Goal: Task Accomplishment & Management: Use online tool/utility

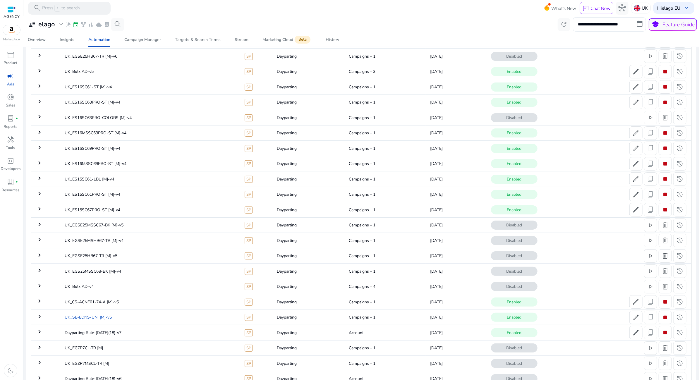
scroll to position [203, 0]
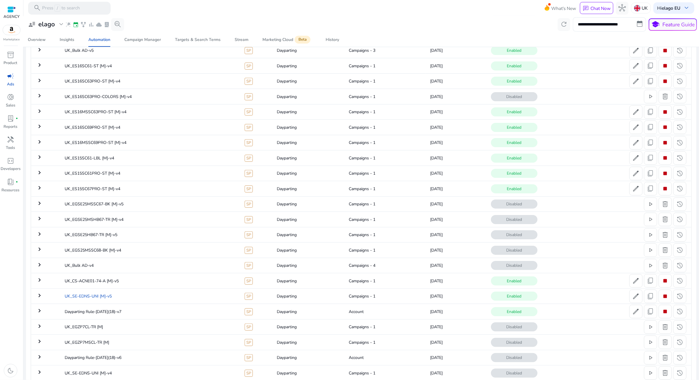
click at [158, 292] on td "UK_SE-EDNS-UNI [M]-v5" at bounding box center [150, 295] width 180 height 15
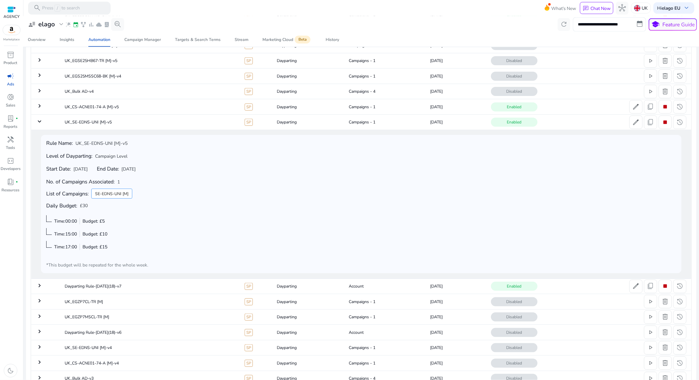
scroll to position [334, 0]
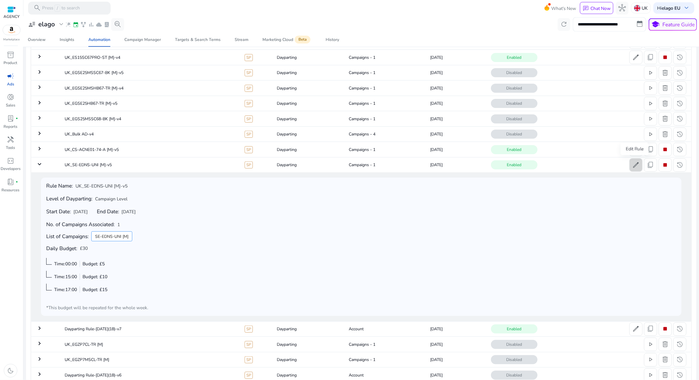
click at [632, 162] on span "edit" at bounding box center [636, 165] width 8 height 8
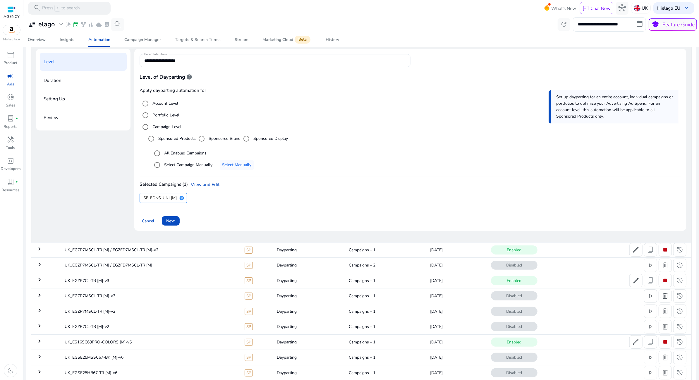
scroll to position [68, 0]
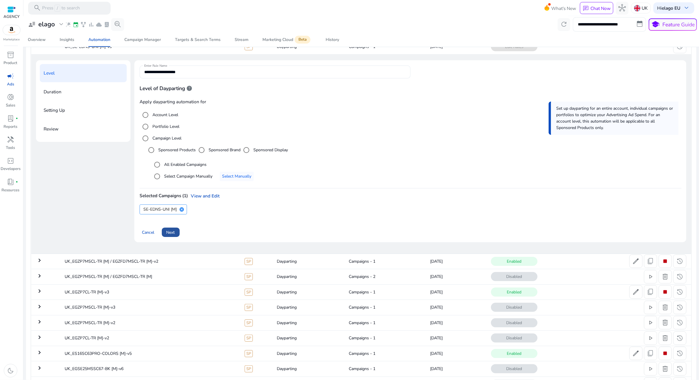
click at [169, 232] on span "Next" at bounding box center [170, 232] width 8 height 6
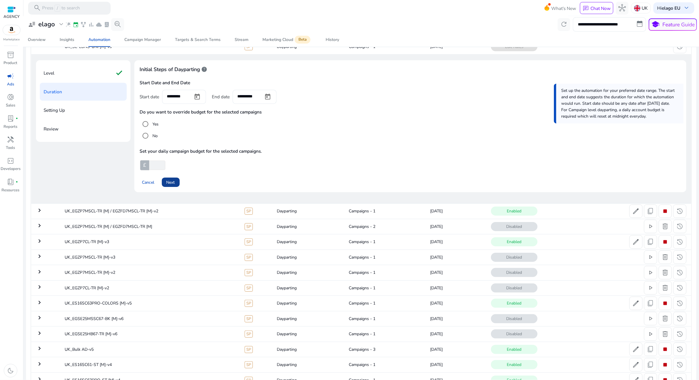
click at [171, 184] on span "Next" at bounding box center [170, 182] width 8 height 6
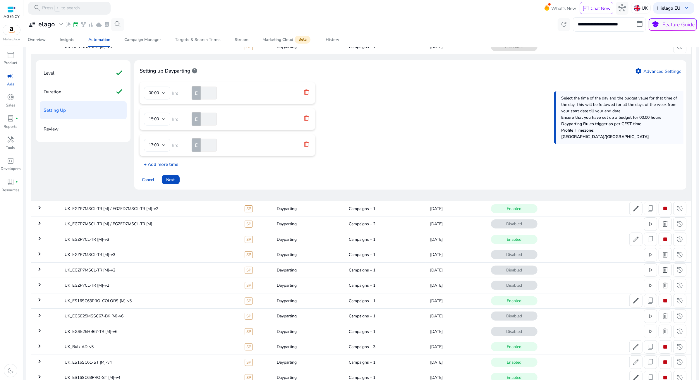
click at [170, 163] on p "+ Add more time" at bounding box center [159, 162] width 39 height 9
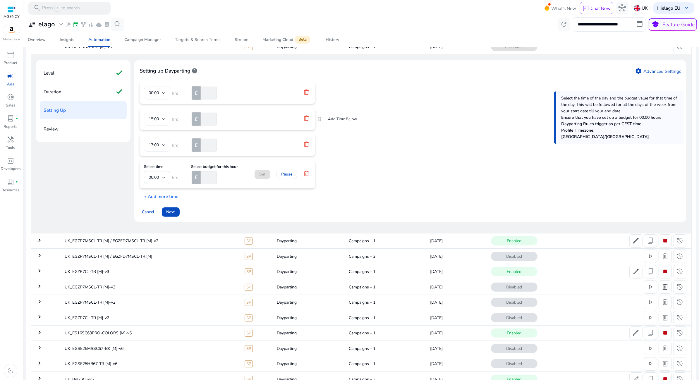
click at [305, 118] on icon at bounding box center [306, 118] width 6 height 6
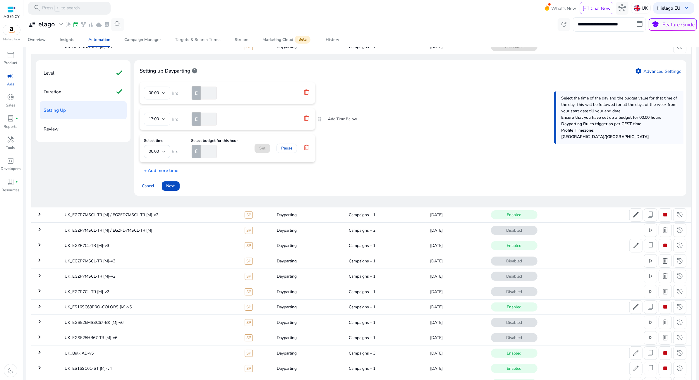
click at [305, 118] on icon at bounding box center [306, 118] width 6 height 6
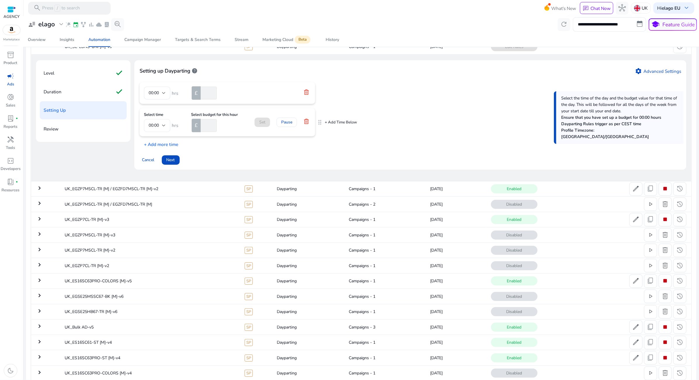
click at [159, 126] on div "00:00" at bounding box center [155, 125] width 13 height 6
click at [212, 154] on div at bounding box center [349, 190] width 699 height 380
click at [152, 160] on span "Cancel" at bounding box center [148, 160] width 12 height 6
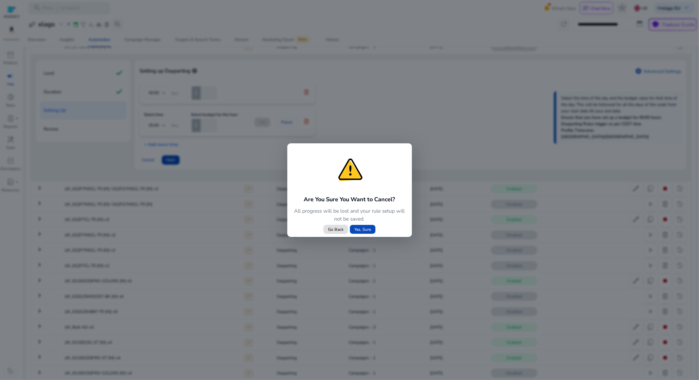
click at [361, 230] on span "Yes, Sure" at bounding box center [362, 229] width 17 height 6
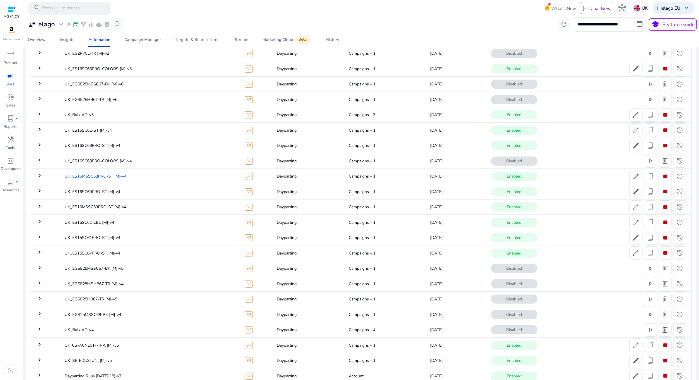
scroll to position [191, 0]
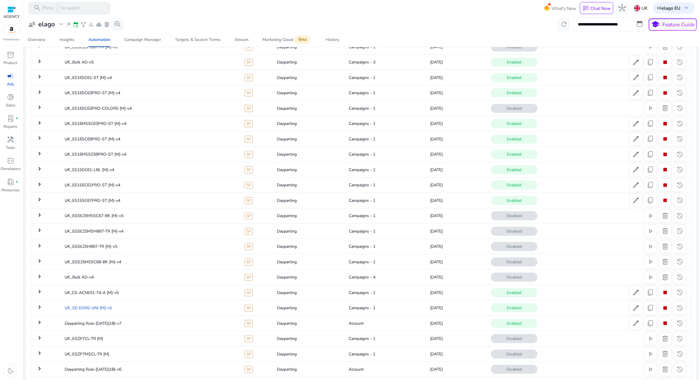
click at [135, 309] on td "UK_SE-EDNS-UNI [M]-v5" at bounding box center [150, 307] width 180 height 15
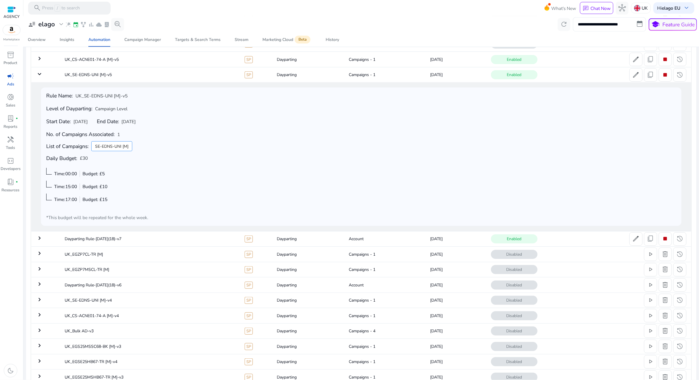
scroll to position [413, 0]
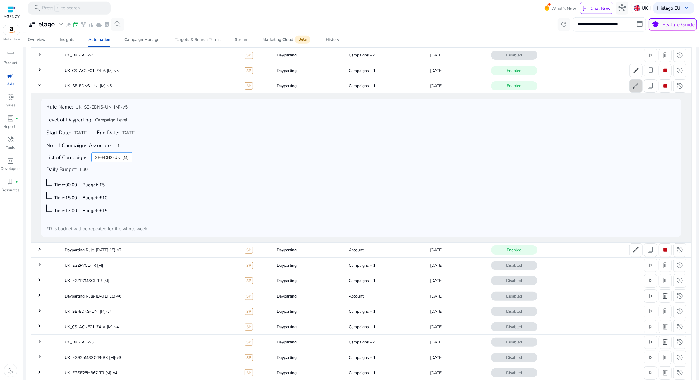
click at [632, 83] on span "edit" at bounding box center [636, 86] width 8 height 8
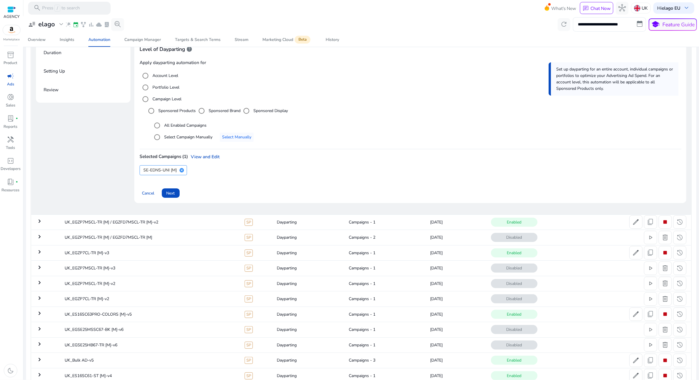
scroll to position [104, 0]
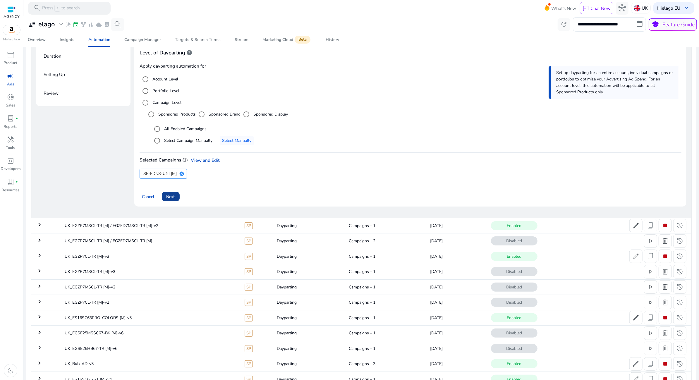
click at [171, 197] on span "Next" at bounding box center [170, 197] width 8 height 6
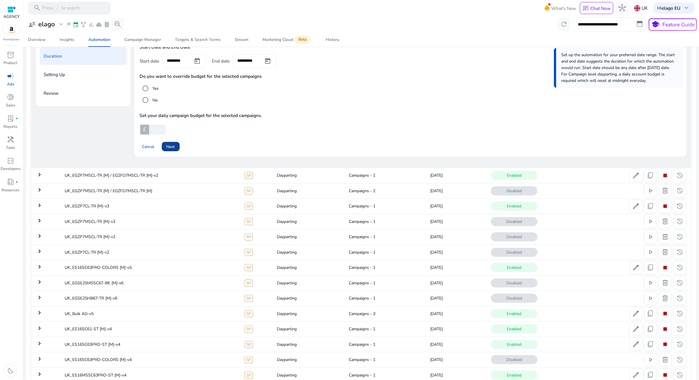
click at [176, 146] on span at bounding box center [171, 147] width 18 height 14
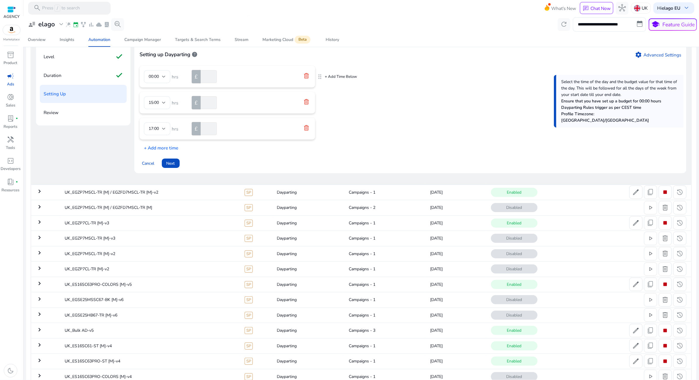
scroll to position [79, 0]
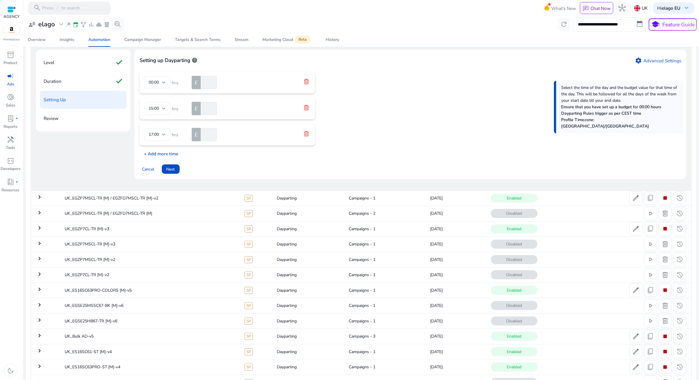
click at [168, 153] on p "+ Add more time" at bounding box center [159, 152] width 39 height 9
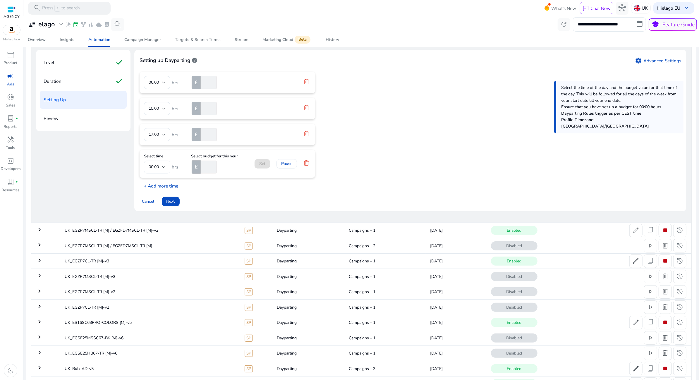
click at [173, 187] on p "+ Add more time" at bounding box center [159, 184] width 39 height 9
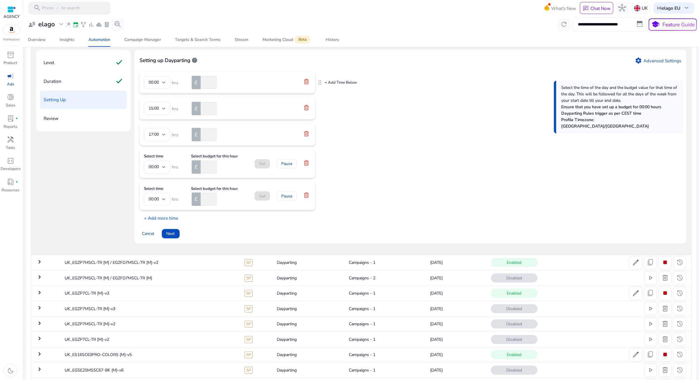
click at [306, 81] on icon at bounding box center [306, 82] width 6 height 6
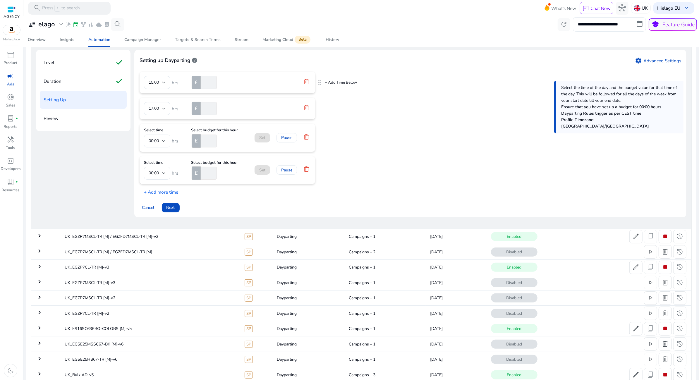
click at [308, 82] on icon at bounding box center [306, 82] width 6 height 6
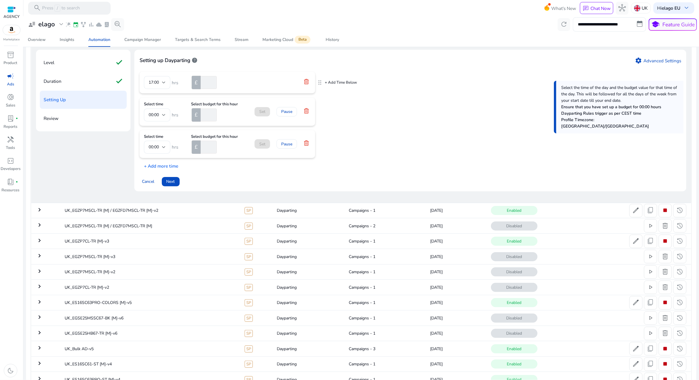
click at [308, 82] on icon at bounding box center [306, 82] width 6 height 6
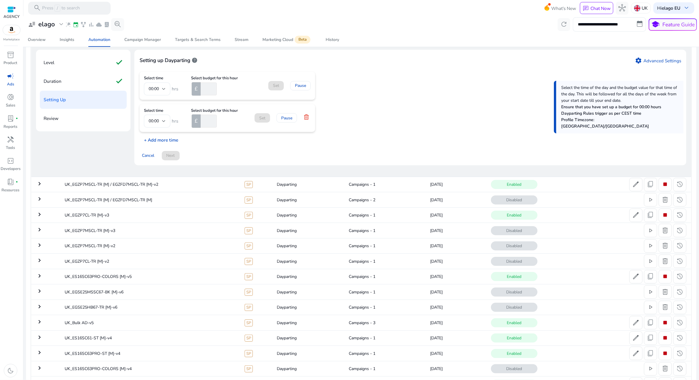
click at [166, 141] on p "+ Add more time" at bounding box center [159, 138] width 39 height 9
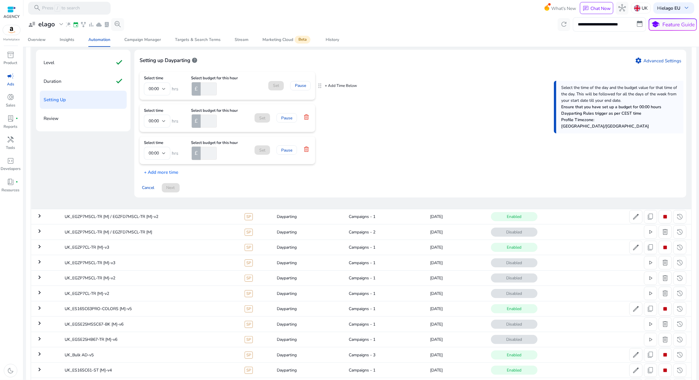
click at [203, 92] on input "number" at bounding box center [207, 88] width 17 height 13
type input "*"
click at [204, 121] on input "number" at bounding box center [207, 121] width 17 height 13
type input "*"
click at [205, 148] on input "number" at bounding box center [207, 153] width 17 height 13
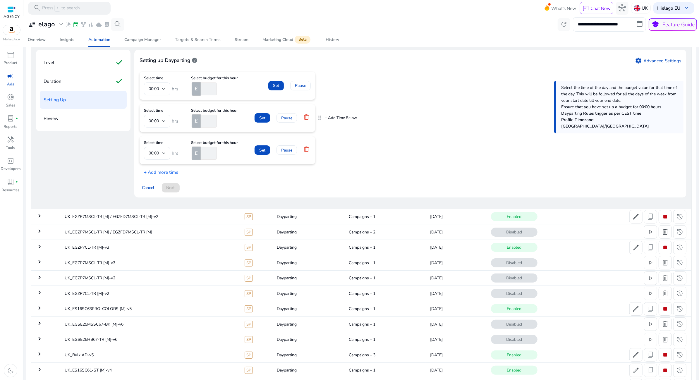
type input "**"
click at [160, 123] on div "00:00" at bounding box center [155, 121] width 13 height 6
click at [235, 128] on div at bounding box center [349, 190] width 699 height 380
click at [278, 168] on div "Select time 00:00 hrs Select budget for this hour £ * Set Pause Select time 00:…" at bounding box center [411, 124] width 542 height 104
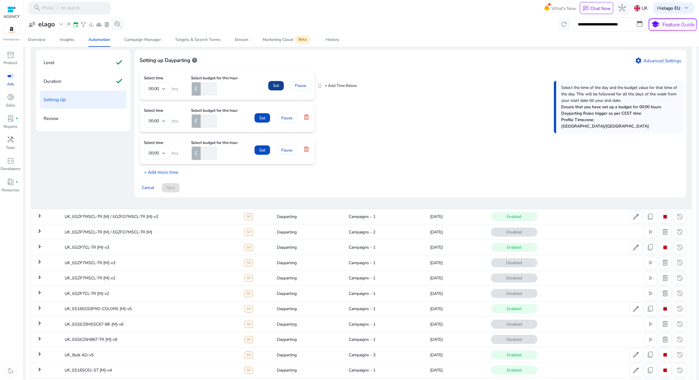
click at [275, 88] on span "Set" at bounding box center [276, 85] width 6 height 6
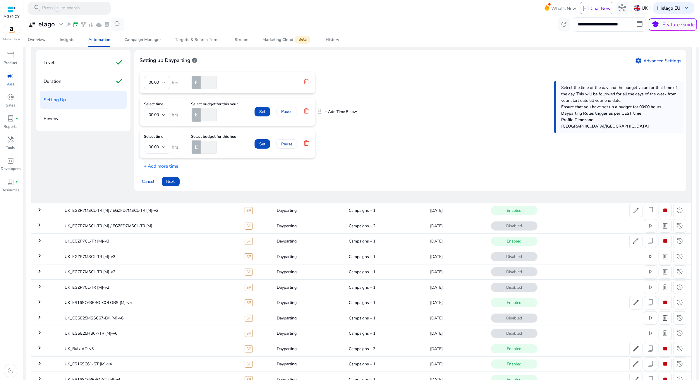
click at [164, 116] on div at bounding box center [164, 115] width 4 height 2
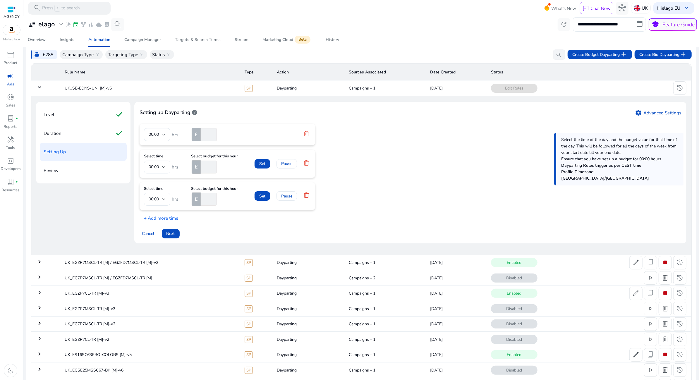
click at [371, 218] on div "00:00 hrs £ * Select time 00:00 hrs Select budget for this hour £ * Set Pause S…" at bounding box center [411, 172] width 542 height 97
click at [142, 234] on span "Cancel" at bounding box center [148, 233] width 12 height 6
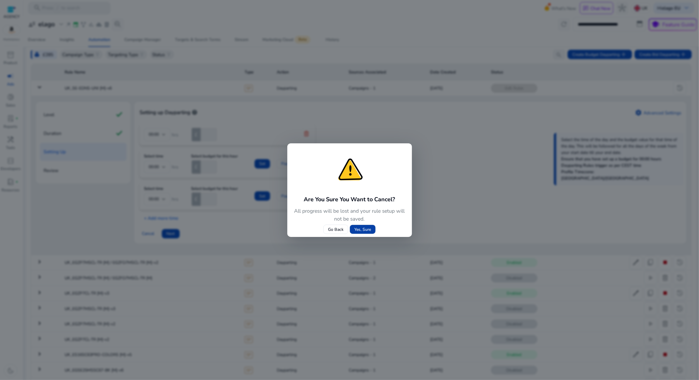
click at [366, 229] on span "Yes, Sure" at bounding box center [362, 229] width 17 height 6
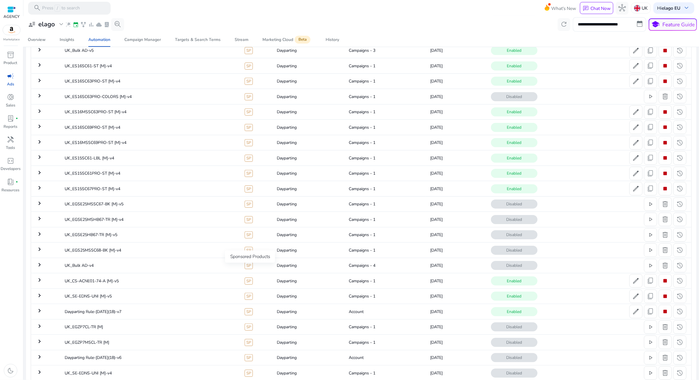
scroll to position [204, 0]
click at [206, 296] on td "UK_SE-EDNS-UNI [M]-v5" at bounding box center [150, 294] width 180 height 15
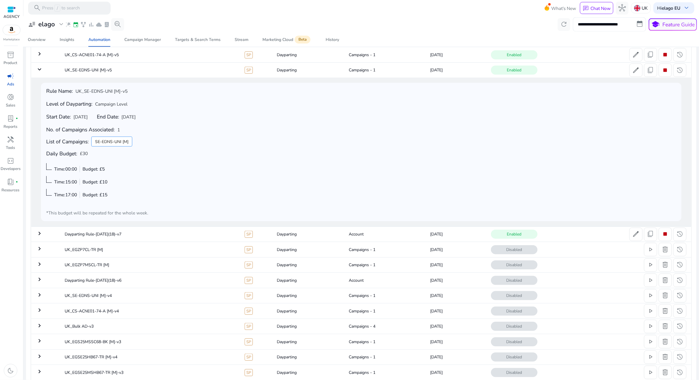
scroll to position [404, 0]
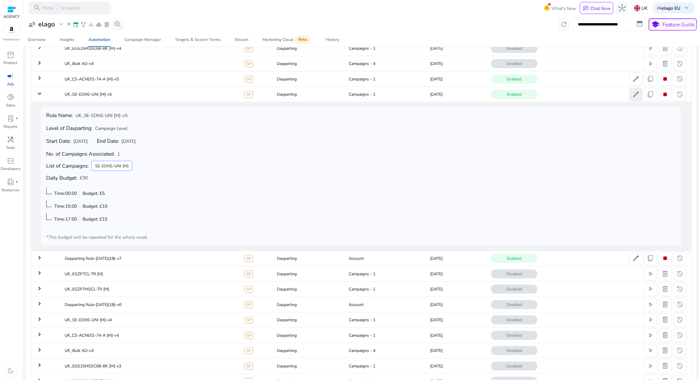
click at [636, 93] on span "edit" at bounding box center [636, 95] width 8 height 8
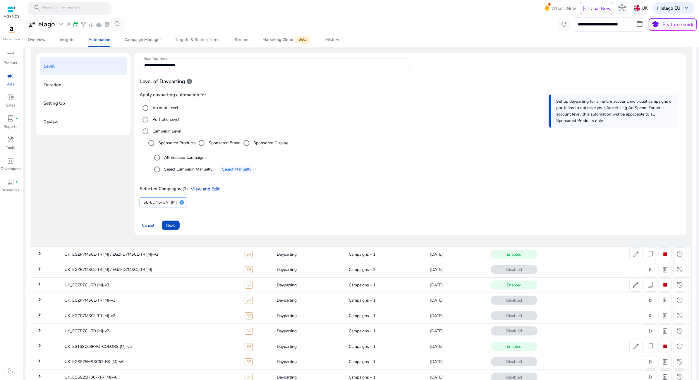
scroll to position [73, 0]
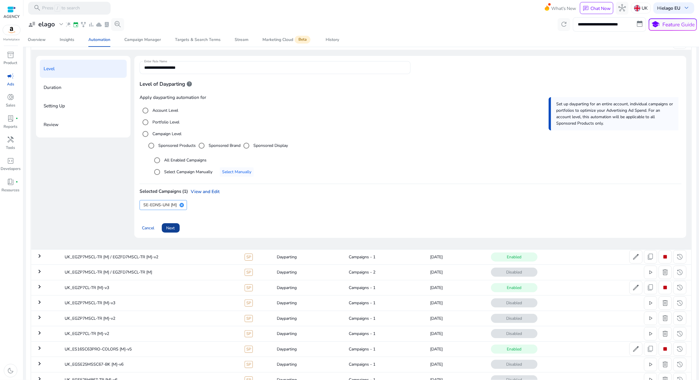
click at [172, 226] on span "Next" at bounding box center [170, 228] width 8 height 6
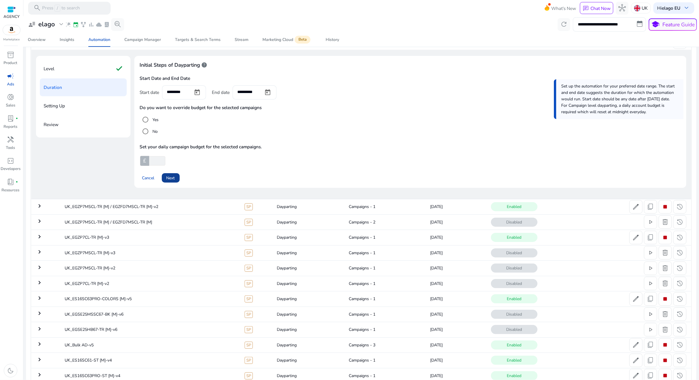
click at [173, 179] on span "Next" at bounding box center [170, 178] width 8 height 6
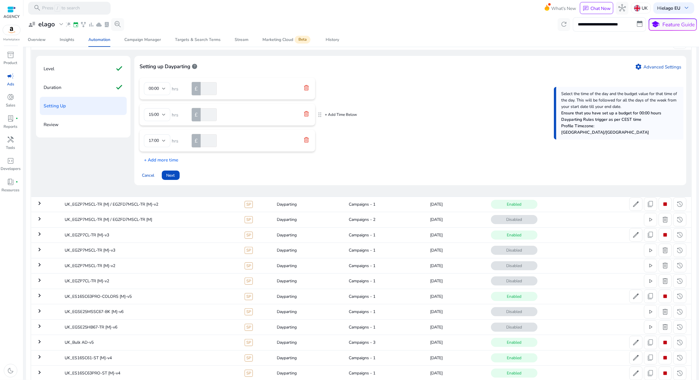
click at [285, 111] on form "15:00 hrs £ **" at bounding box center [227, 114] width 167 height 13
click at [330, 115] on p "+ Add Time Below" at bounding box center [341, 114] width 32 height 5
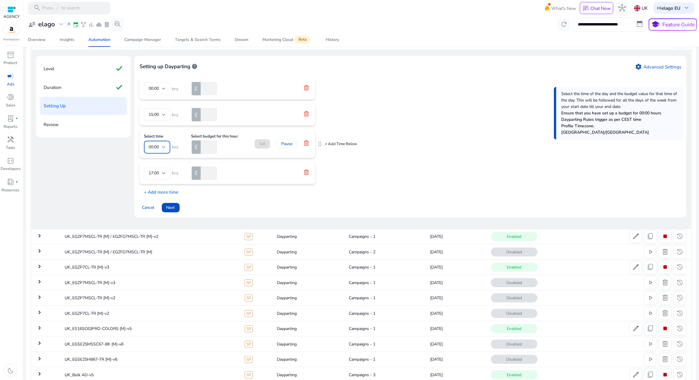
click at [162, 148] on div at bounding box center [164, 147] width 4 height 2
click at [282, 154] on div at bounding box center [349, 190] width 699 height 380
click at [308, 116] on icon at bounding box center [306, 114] width 6 height 6
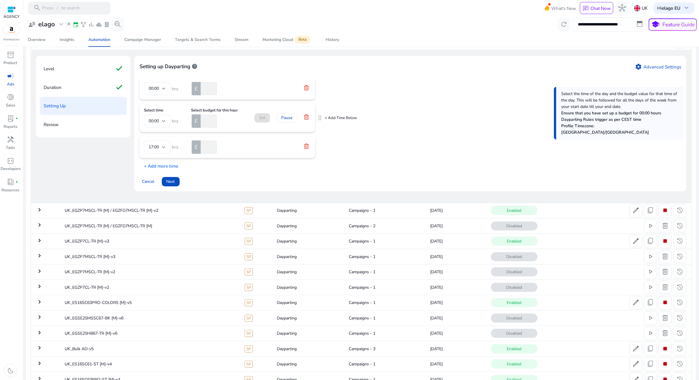
click at [308, 119] on icon at bounding box center [306, 117] width 6 height 6
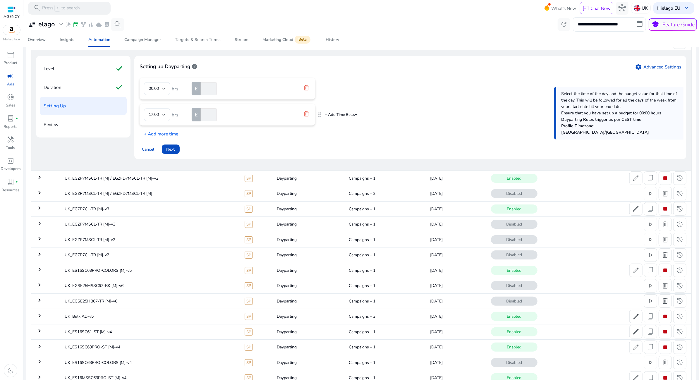
click at [329, 114] on p "+ Add Time Below" at bounding box center [341, 114] width 32 height 5
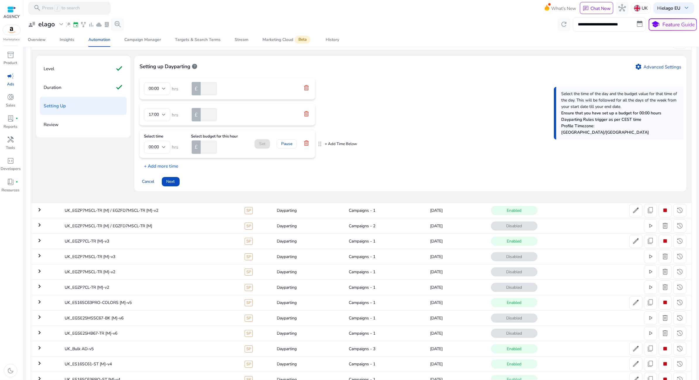
click at [162, 145] on div at bounding box center [164, 147] width 4 height 7
click at [156, 190] on mat-option "15:00" at bounding box center [157, 194] width 26 height 14
drag, startPoint x: 319, startPoint y: 143, endPoint x: 320, endPoint y: 149, distance: 5.9
click at [304, 89] on icon at bounding box center [306, 88] width 6 height 6
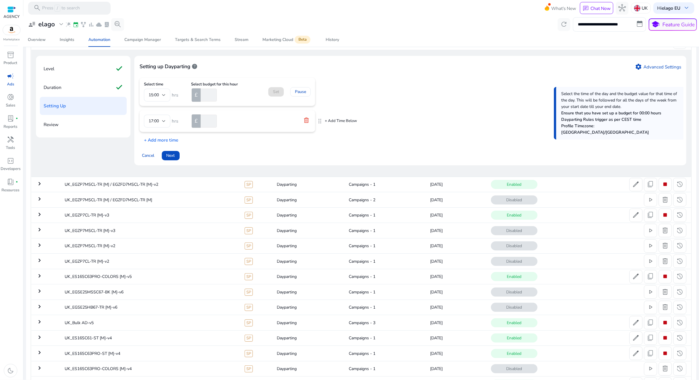
click at [331, 121] on p "+ Add Time Below" at bounding box center [341, 120] width 32 height 5
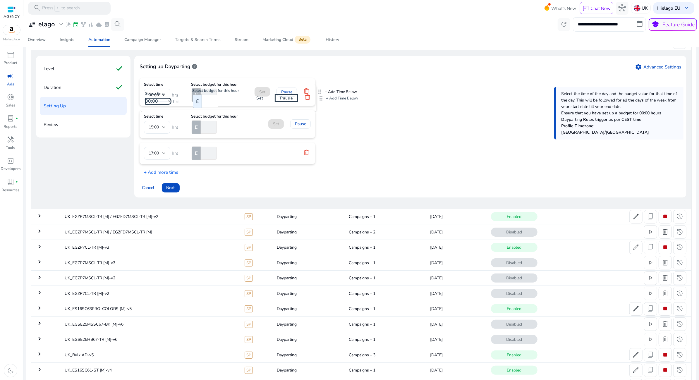
drag, startPoint x: 319, startPoint y: 151, endPoint x: 320, endPoint y: 94, distance: 56.5
click at [206, 96] on input "number" at bounding box center [207, 95] width 17 height 13
type input "*"
click at [205, 127] on input "number" at bounding box center [207, 127] width 17 height 13
type input "*"
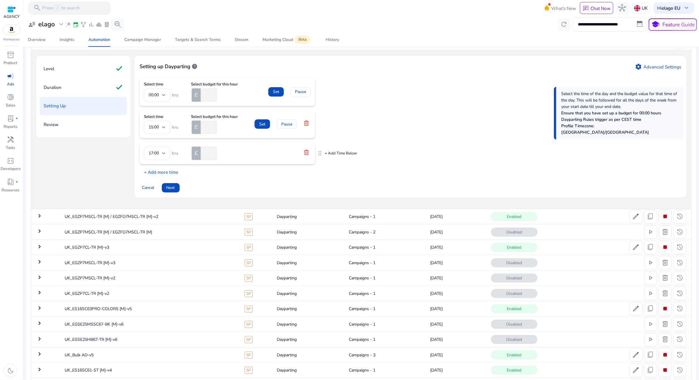
click at [303, 152] on icon at bounding box center [306, 152] width 6 height 6
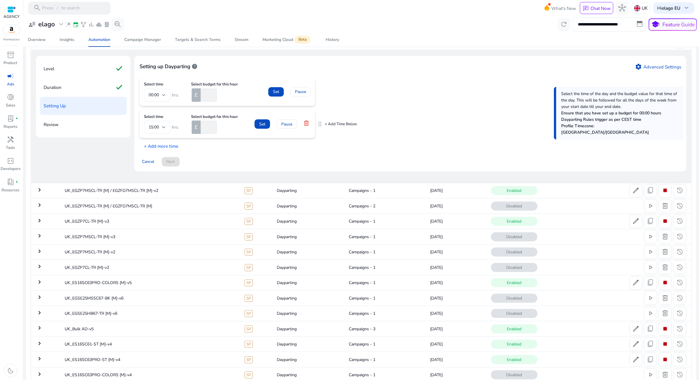
click at [330, 123] on p "+ Add Time Below" at bounding box center [341, 124] width 32 height 5
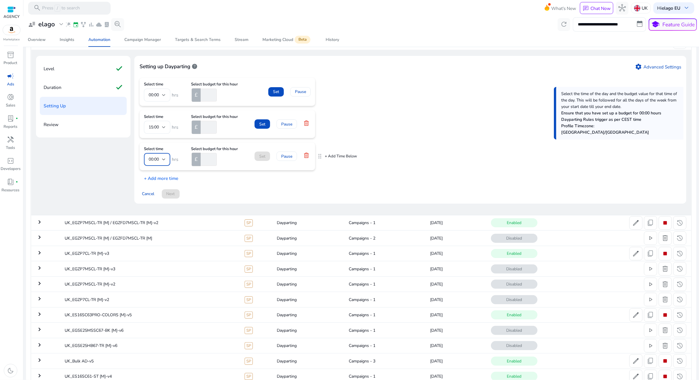
click at [157, 157] on span "00:00" at bounding box center [154, 159] width 10 height 6
click at [155, 188] on span "17:00" at bounding box center [156, 188] width 17 height 6
click at [207, 162] on input "number" at bounding box center [207, 159] width 17 height 13
type input "**"
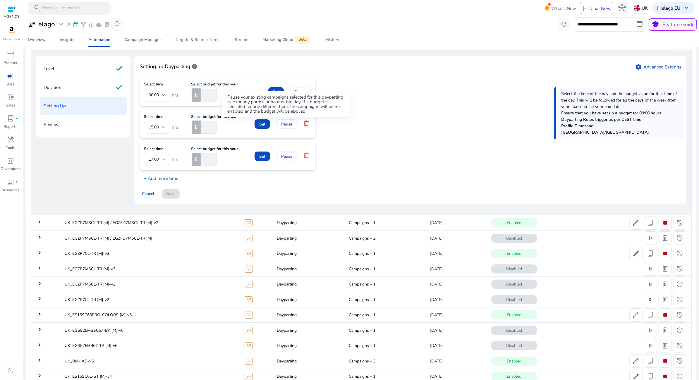
click at [278, 91] on div "Pause your existing campaigns selected for this dayparting rule for any particu…" at bounding box center [286, 104] width 129 height 26
click at [276, 89] on span "Set" at bounding box center [276, 92] width 6 height 6
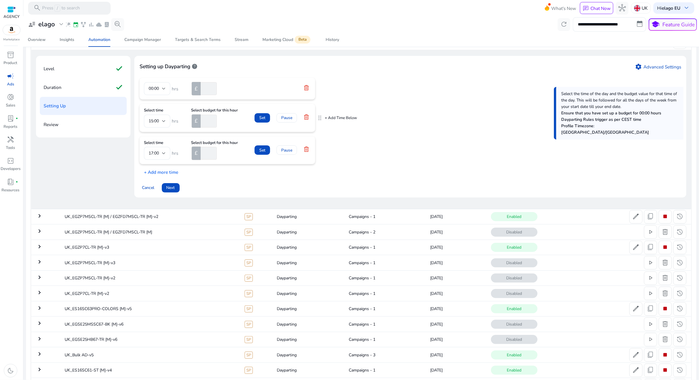
click at [260, 113] on span at bounding box center [262, 118] width 16 height 14
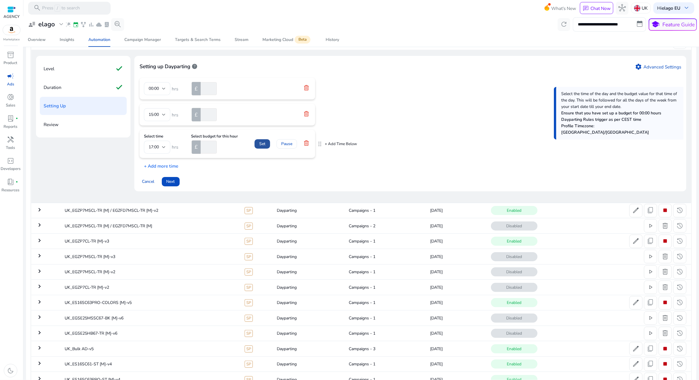
click at [262, 141] on span at bounding box center [262, 144] width 16 height 14
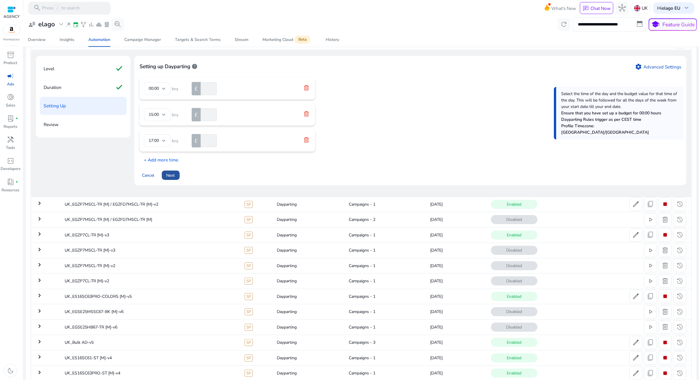
click at [178, 174] on span at bounding box center [171, 175] width 18 height 14
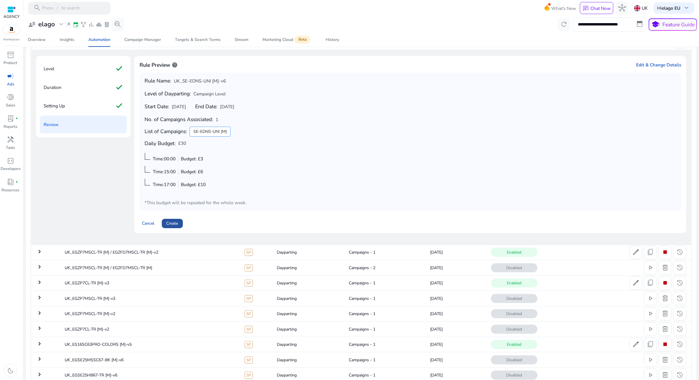
click at [164, 224] on span at bounding box center [172, 223] width 21 height 14
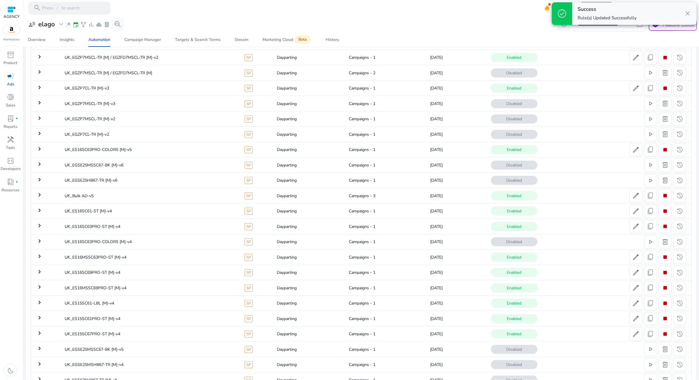
scroll to position [0, 0]
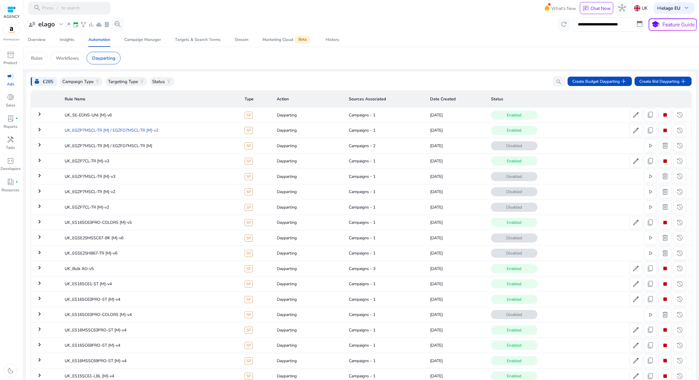
click at [211, 131] on td "UK_EGZP7MSCL-TR [M] / EGZFD7MSCL-TR [M]-v2" at bounding box center [150, 130] width 180 height 15
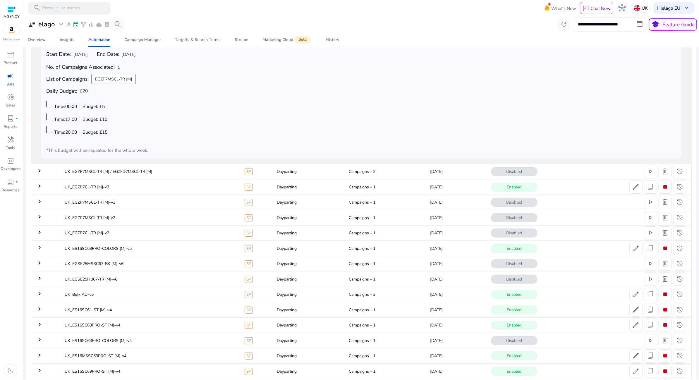
scroll to position [115, 0]
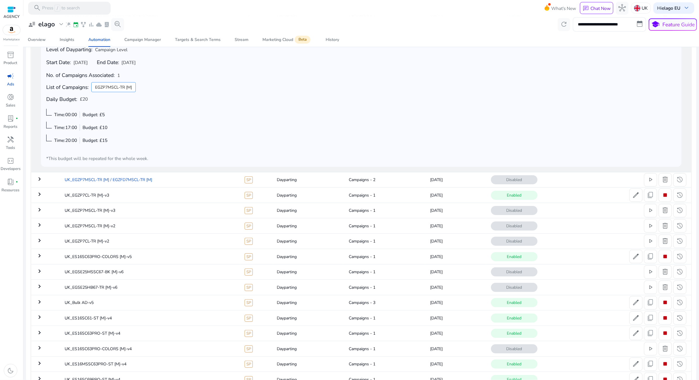
click at [174, 181] on td "UK_EGZP7MSCL-TR [M] / EGZFD7MSCL-TR [M]" at bounding box center [150, 179] width 180 height 15
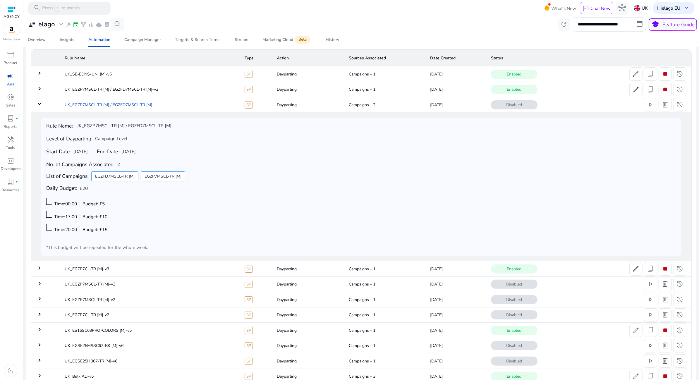
scroll to position [28, 0]
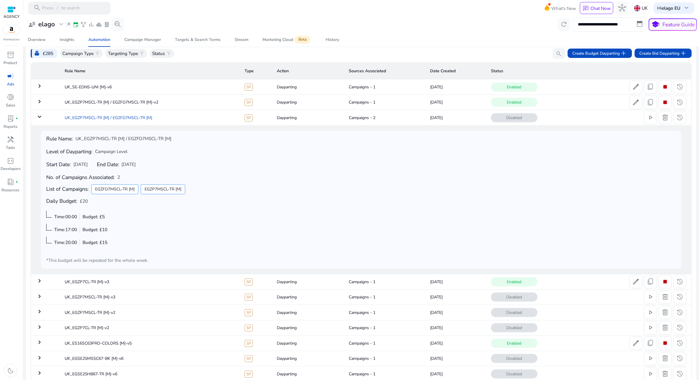
click at [128, 115] on td "UK_EGZP7MSCL-TR [M] / EGZFD7MSCL-TR [M]" at bounding box center [150, 117] width 180 height 15
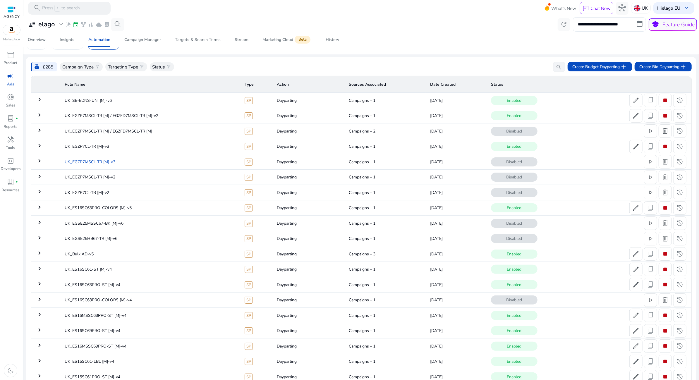
scroll to position [0, 0]
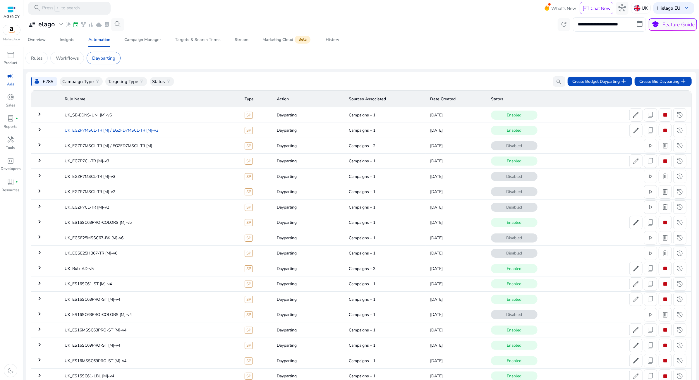
click at [154, 135] on td "UK_EGZP7MSCL-TR [M] / EGZFD7MSCL-TR [M]-v2" at bounding box center [150, 130] width 180 height 15
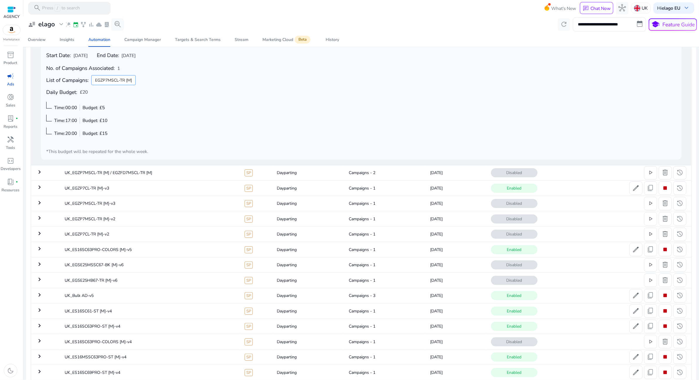
scroll to position [123, 0]
click at [161, 187] on td "UK_EGZP7CL-TR [M]-v3" at bounding box center [150, 186] width 180 height 15
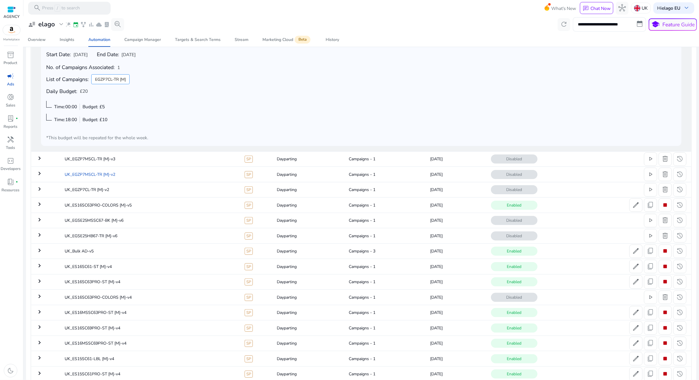
scroll to position [154, 0]
